Goal: Obtain resource: Download file/media

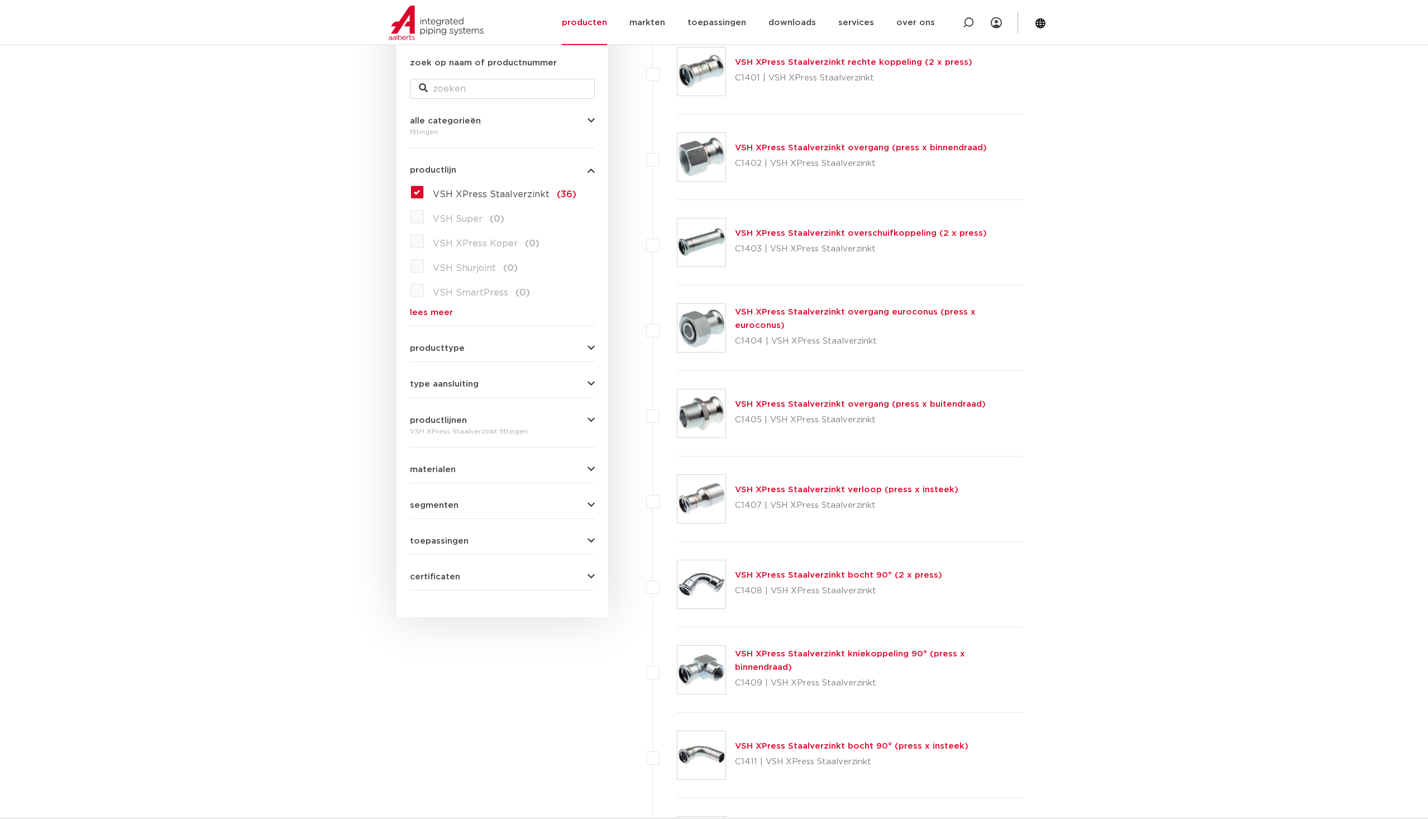
scroll to position [228, 0]
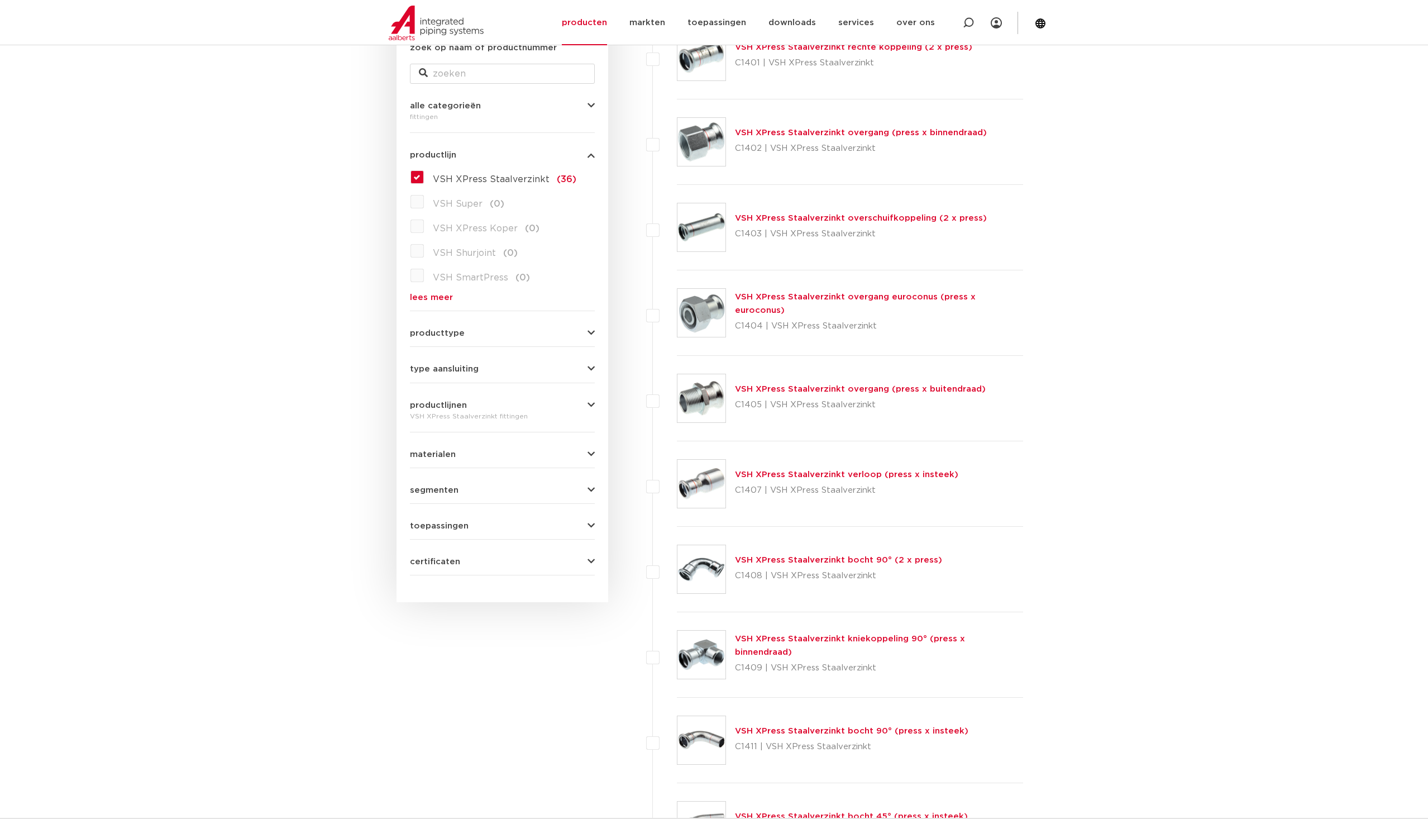
click at [840, 564] on link "VSH XPress Staalverzinkt bocht 90° (2 x press)" at bounding box center [838, 560] width 207 height 8
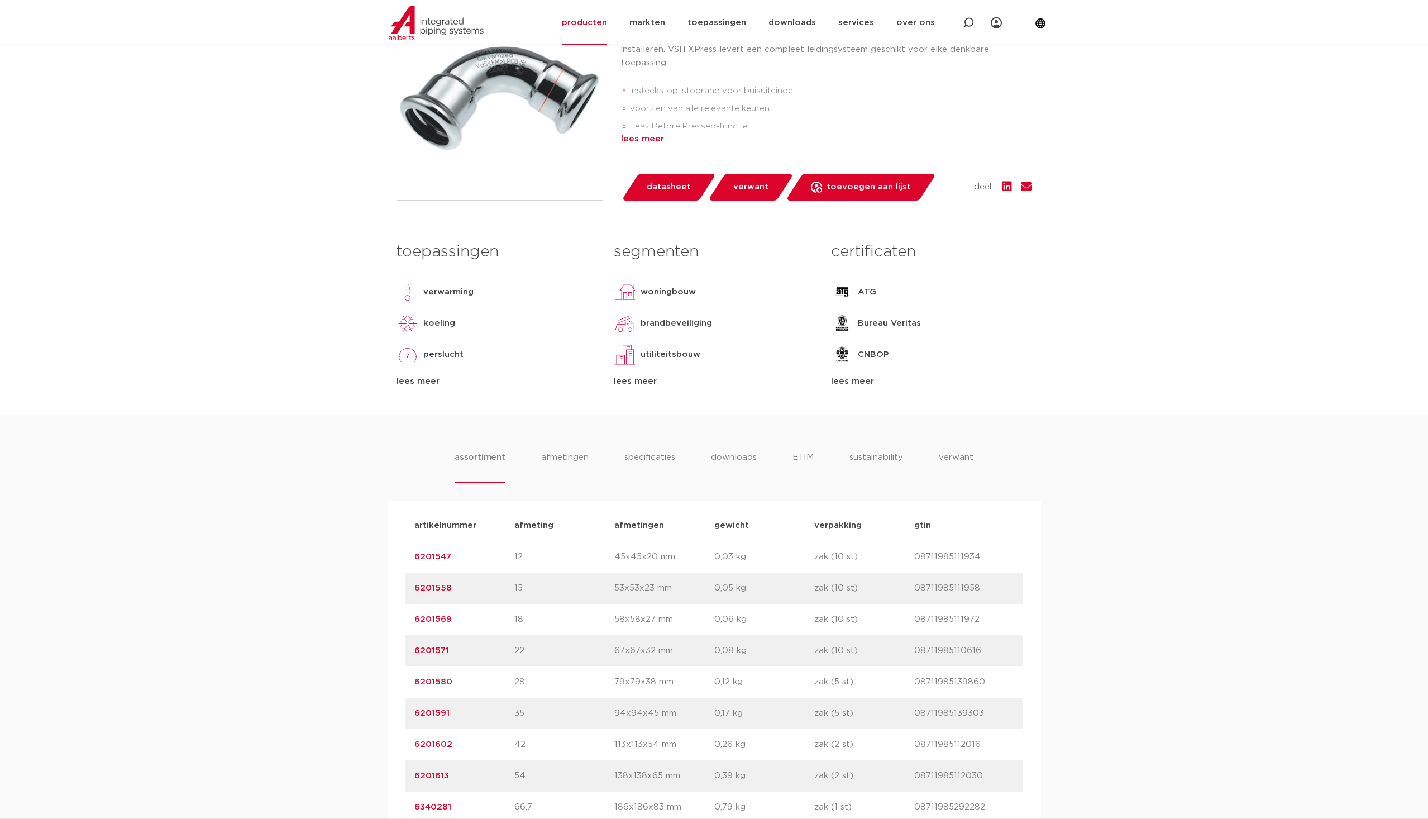
scroll to position [342, 0]
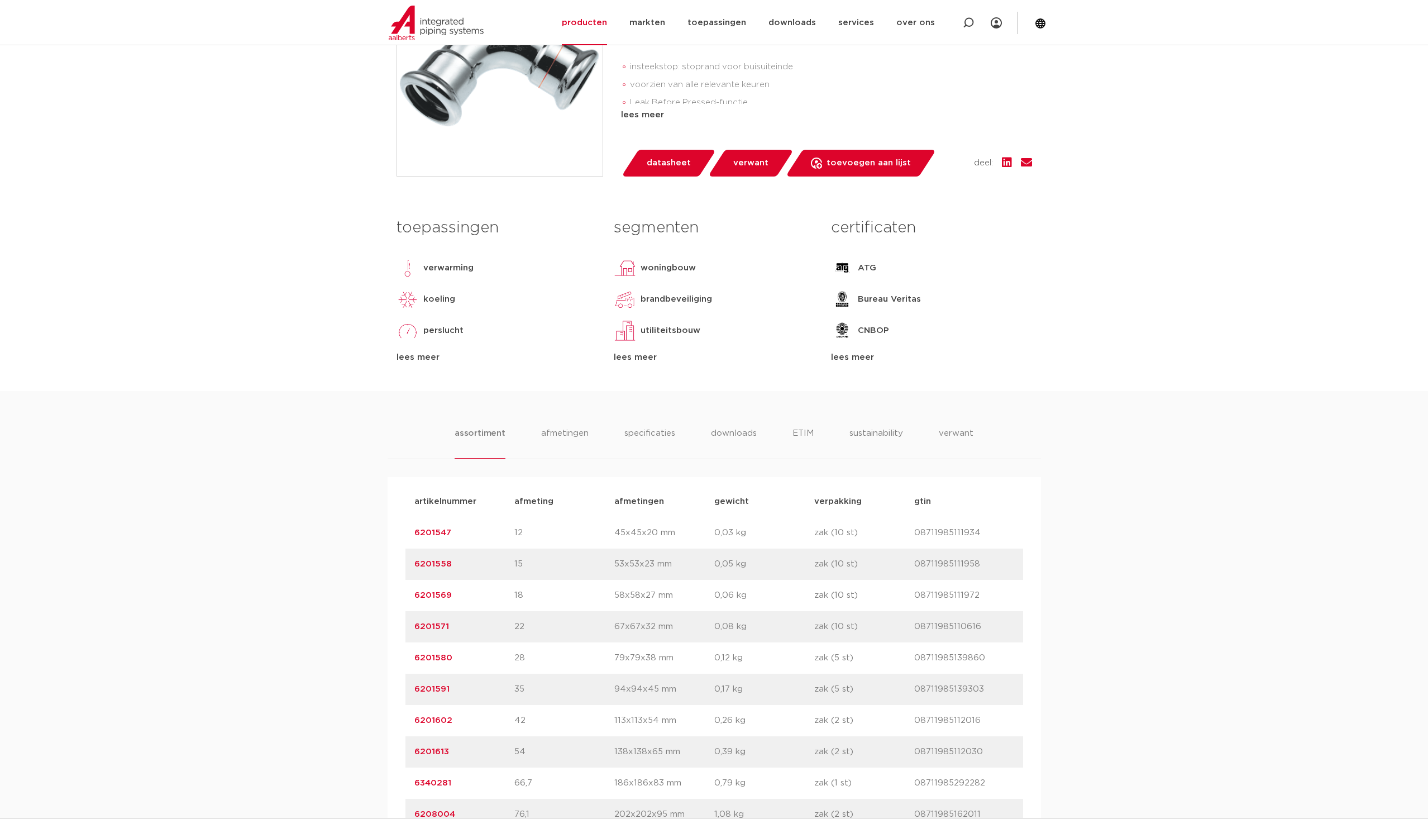
click at [443, 563] on link "6201558" at bounding box center [433, 564] width 37 height 8
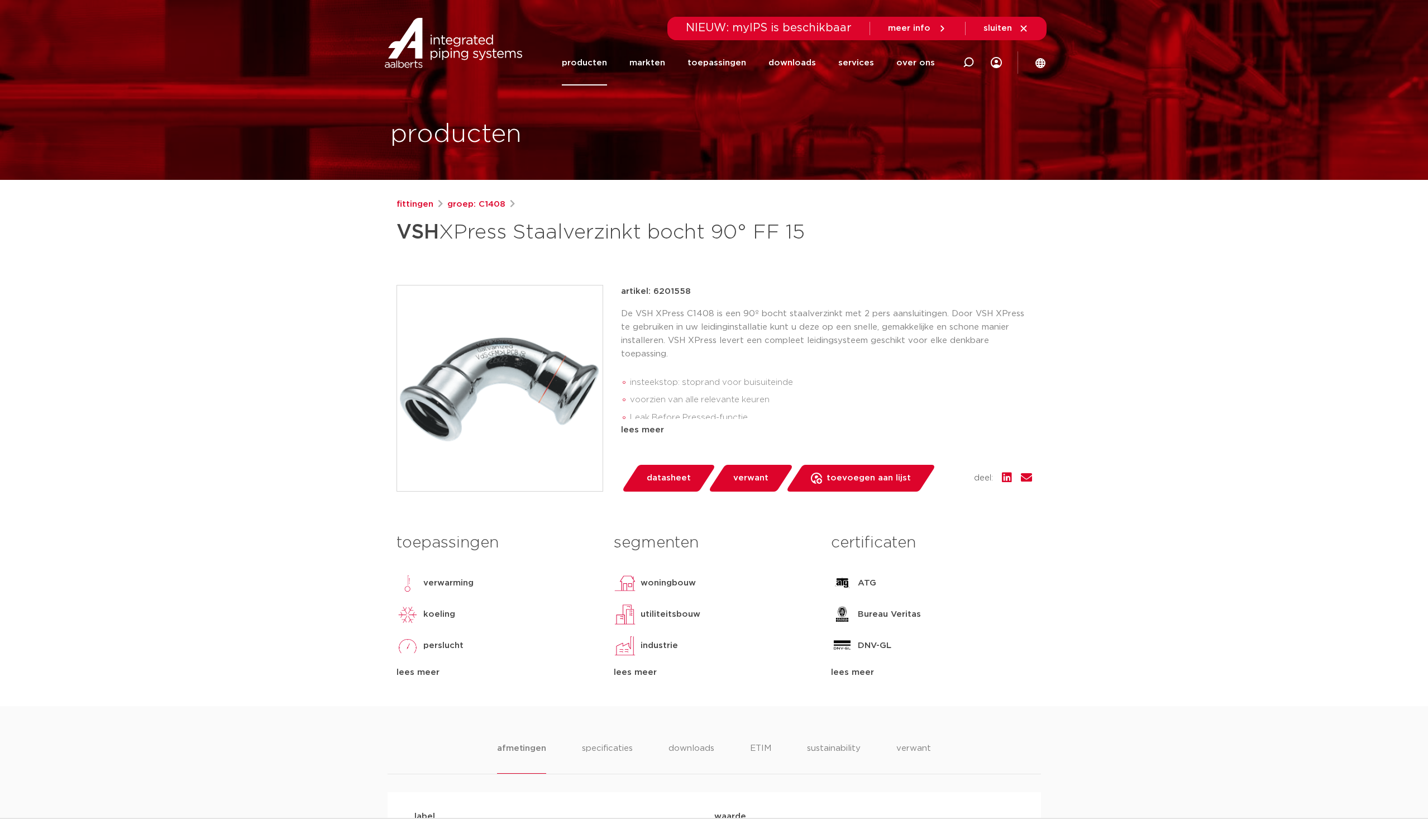
click at [670, 483] on span "datasheet" at bounding box center [669, 478] width 44 height 18
